Goal: Task Accomplishment & Management: Manage account settings

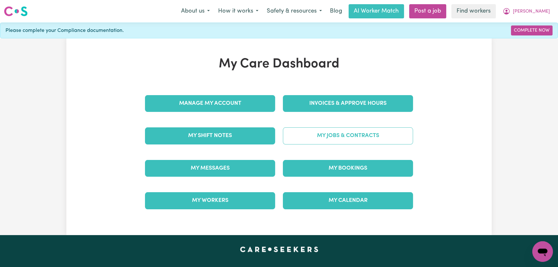
click at [364, 131] on link "My Jobs & Contracts" at bounding box center [348, 135] width 130 height 17
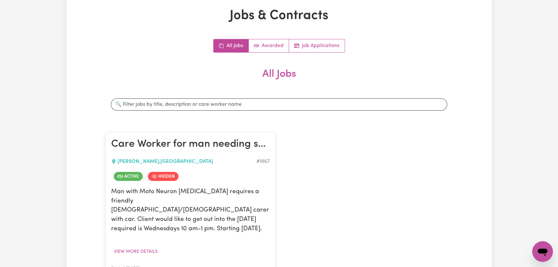
scroll to position [176, 0]
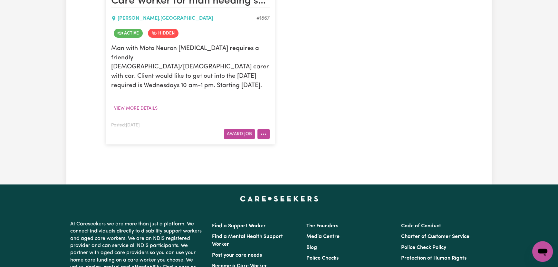
click at [265, 131] on icon "More options" at bounding box center [264, 134] width 6 height 6
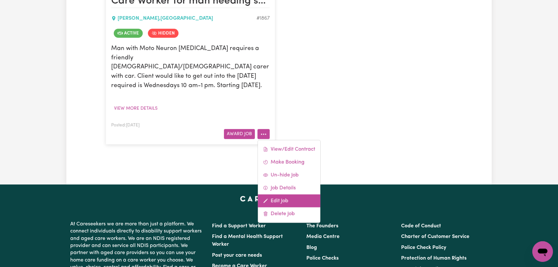
click at [287, 194] on link "Edit Job" at bounding box center [289, 200] width 63 height 13
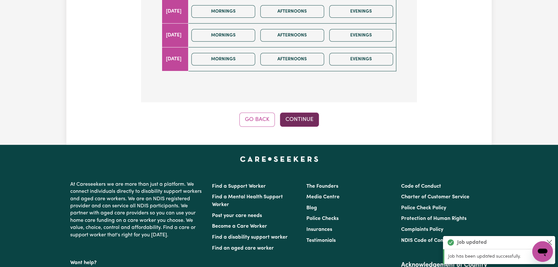
click at [306, 120] on button "Continue" at bounding box center [299, 120] width 39 height 14
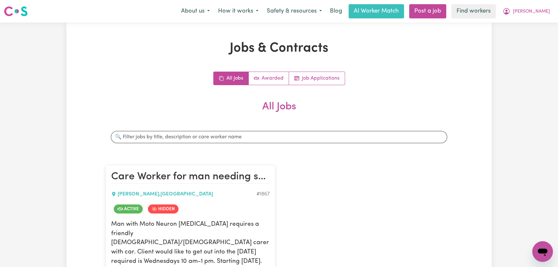
scroll to position [146, 0]
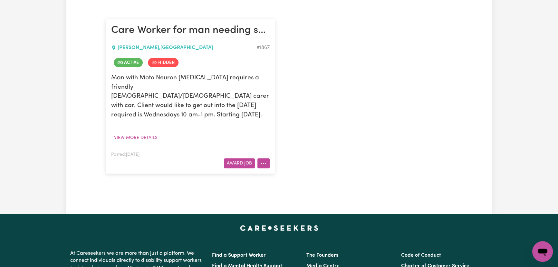
click at [267, 158] on button "More options" at bounding box center [264, 163] width 12 height 10
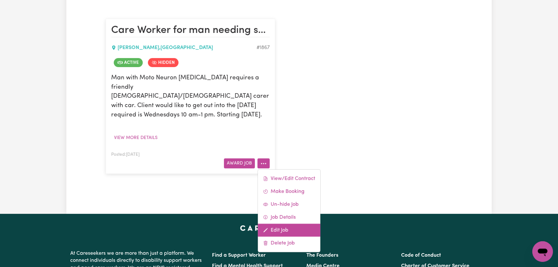
click at [287, 223] on link "Edit Job" at bounding box center [289, 229] width 63 height 13
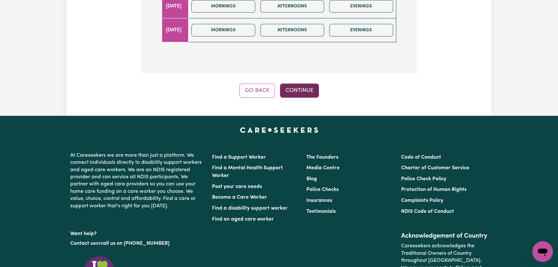
click at [310, 86] on button "Continue" at bounding box center [299, 91] width 39 height 14
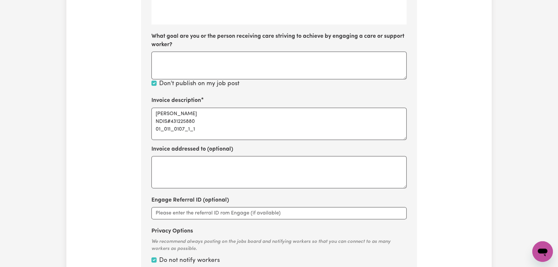
scroll to position [330, 0]
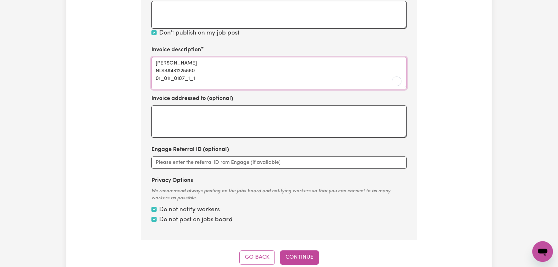
drag, startPoint x: 210, startPoint y: 78, endPoint x: 127, endPoint y: 79, distance: 82.5
paste textarea "[EMAIL_ADDRESS][DOMAIN_NAME]"
paste textarea "04_104_0125_6_1"
drag, startPoint x: 258, startPoint y: 76, endPoint x: 133, endPoint y: 79, distance: 125.1
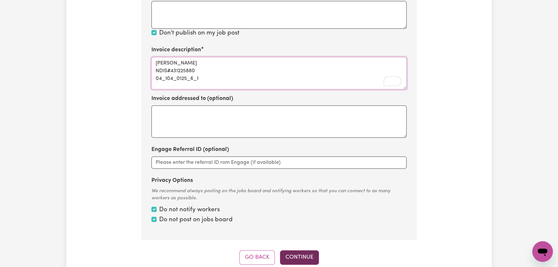
type textarea "[PERSON_NAME] NDIS#431225880 04_104_0125_6_1"
click at [296, 255] on button "Continue" at bounding box center [299, 257] width 39 height 14
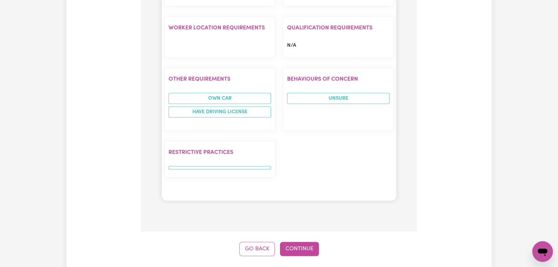
click at [288, 242] on button "Continue" at bounding box center [299, 249] width 39 height 14
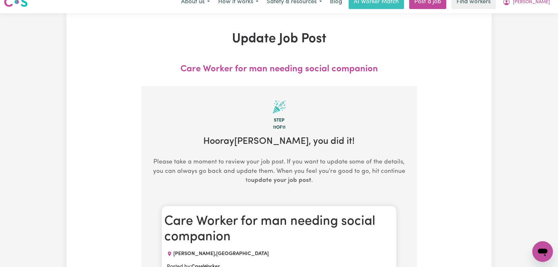
scroll to position [0, 0]
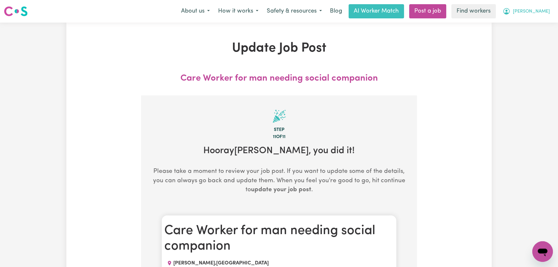
click at [545, 15] on span "[PERSON_NAME]" at bounding box center [531, 11] width 37 height 7
click at [518, 39] on link "Logout" at bounding box center [528, 37] width 51 height 12
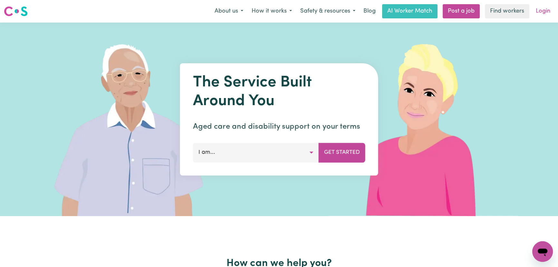
click at [542, 18] on link "Login" at bounding box center [543, 11] width 22 height 14
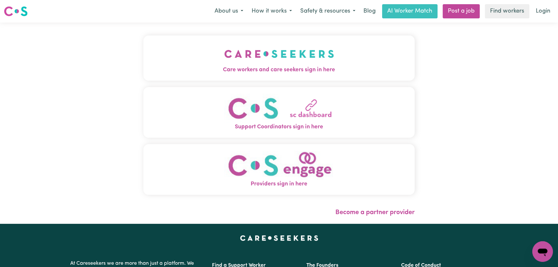
click at [162, 85] on div "Care workers and care seekers sign in here Support Coordinators sign in here Pr…" at bounding box center [278, 118] width 271 height 166
click at [238, 64] on img "Care workers and care seekers sign in here" at bounding box center [279, 54] width 110 height 24
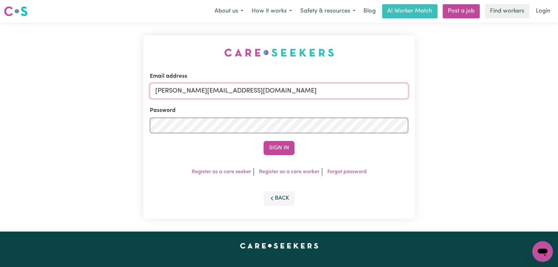
click at [308, 93] on input "[PERSON_NAME][EMAIL_ADDRESS][DOMAIN_NAME]" at bounding box center [279, 90] width 259 height 15
drag, startPoint x: 332, startPoint y: 84, endPoint x: 188, endPoint y: 92, distance: 144.3
click at [188, 92] on input "[EMAIL_ADDRESS][DOMAIN_NAME]" at bounding box center [279, 90] width 259 height 15
type input "[EMAIL_ADDRESS][DOMAIN_NAME]"
click at [287, 148] on button "Sign In" at bounding box center [279, 148] width 31 height 14
